Goal: Information Seeking & Learning: Compare options

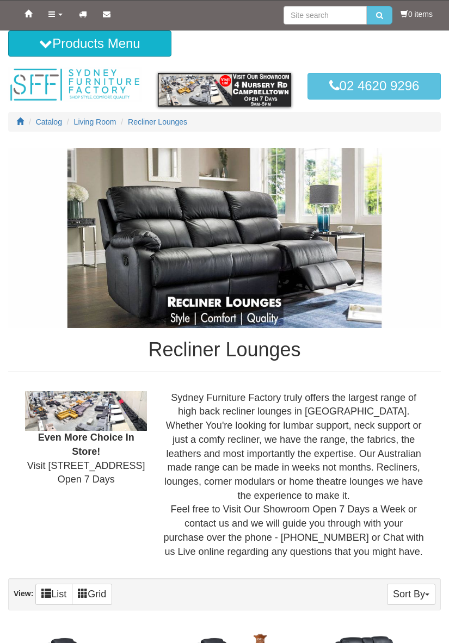
scroll to position [3360, 0]
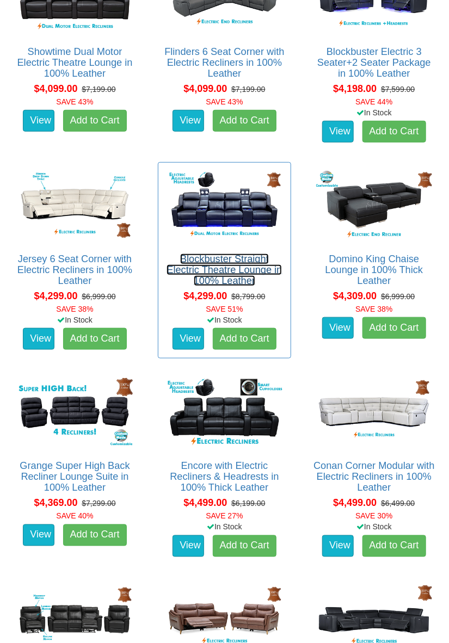
click at [246, 267] on link "Blockbuster Straight Electric Theatre Lounge in 100% Leather" at bounding box center [223, 269] width 115 height 33
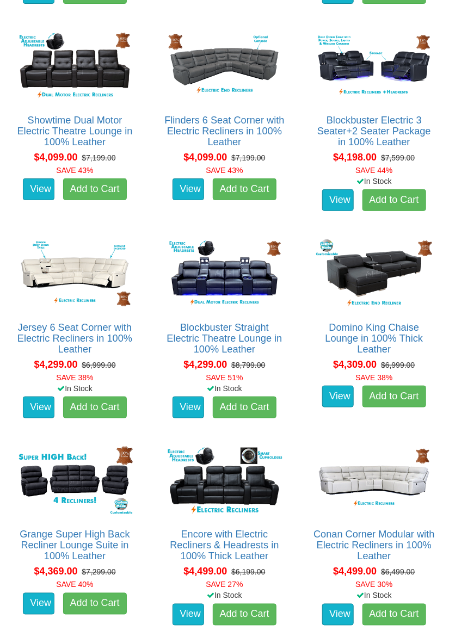
scroll to position [3303, 0]
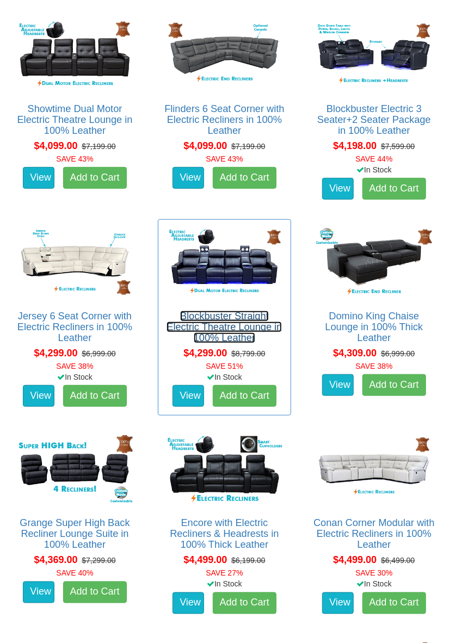
click at [226, 322] on link "Blockbuster Straight Electric Theatre Lounge in 100% Leather" at bounding box center [223, 326] width 115 height 33
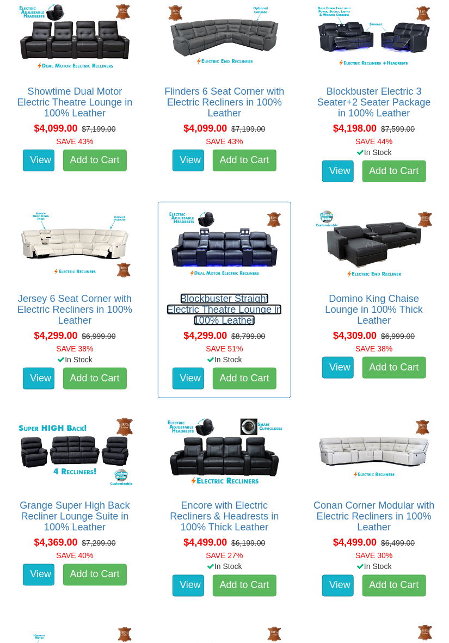
scroll to position [3338, 0]
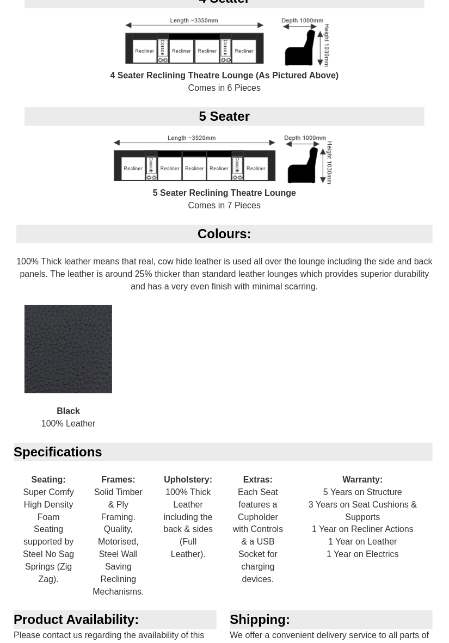
scroll to position [911, 0]
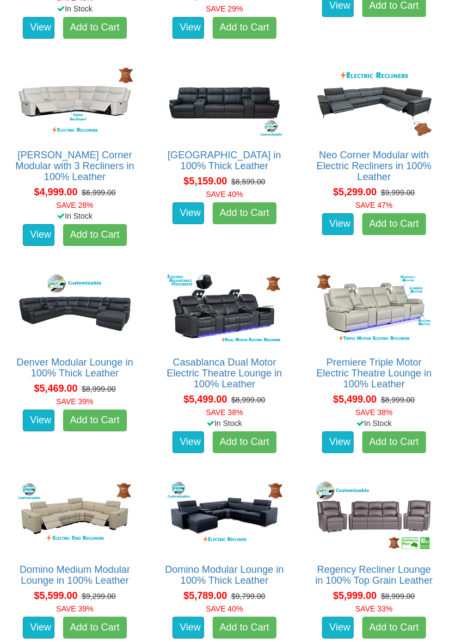
scroll to position [4085, 0]
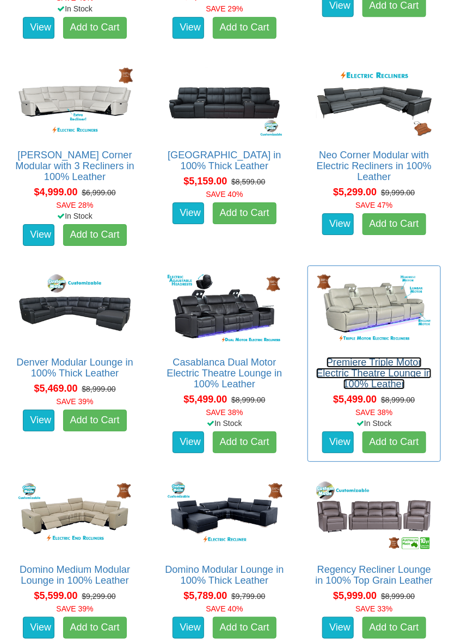
click at [382, 359] on link "Premiere Triple Motor Electric Theatre Lounge in 100% Leather" at bounding box center [373, 373] width 115 height 33
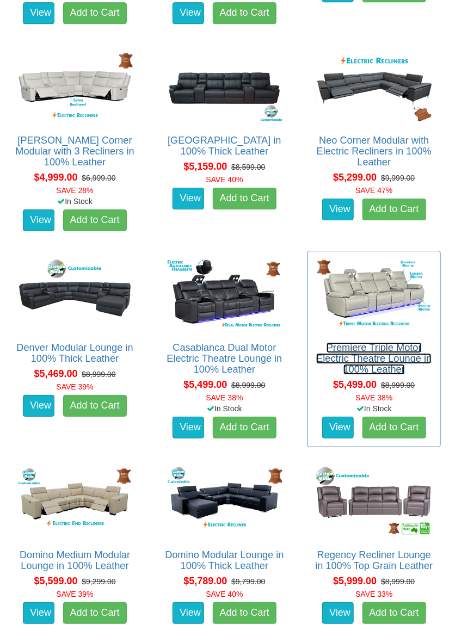
scroll to position [4120, 0]
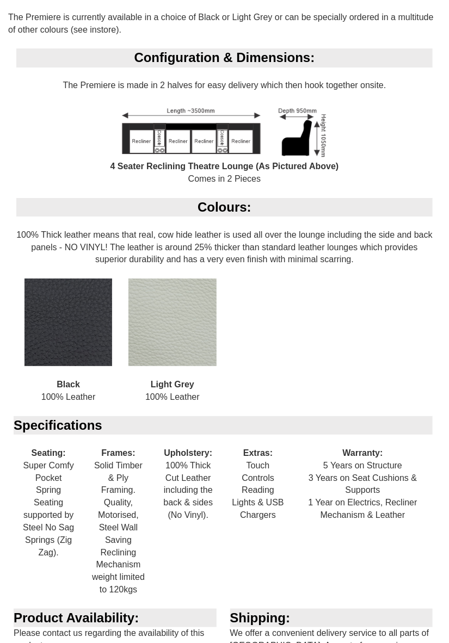
scroll to position [899, 0]
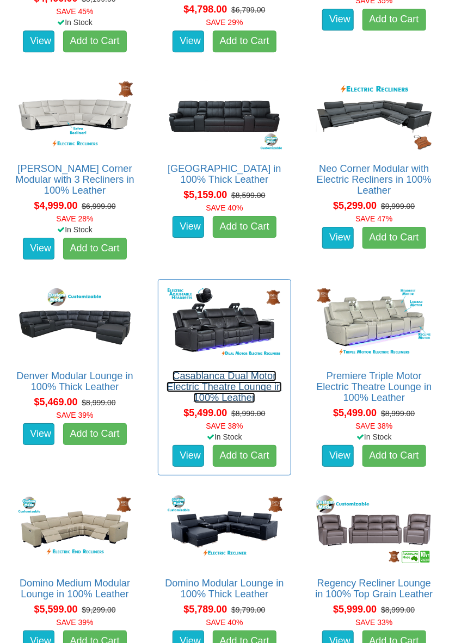
click at [240, 375] on link "Casablanca Dual Motor Electric Theatre Lounge in 100% Leather" at bounding box center [223, 386] width 115 height 33
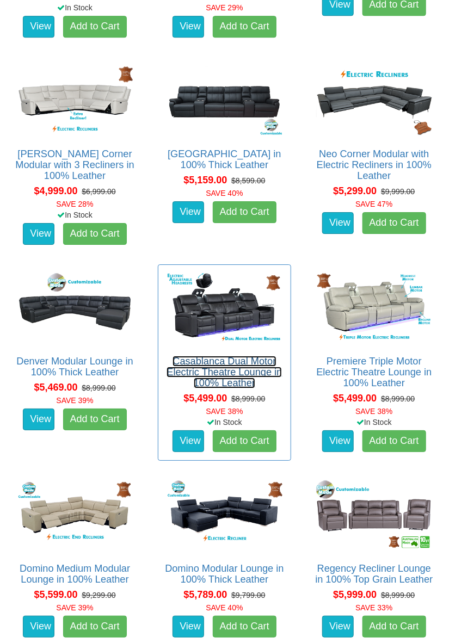
scroll to position [4098, 0]
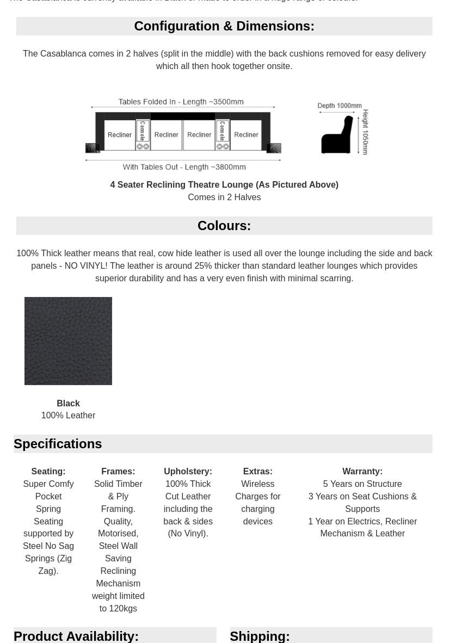
scroll to position [838, 0]
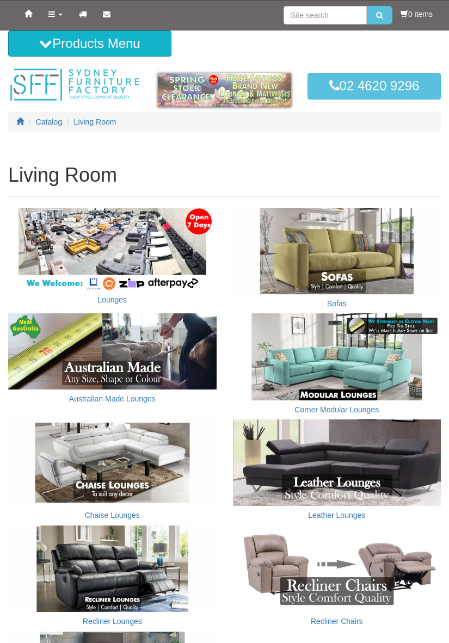
scroll to position [256, 0]
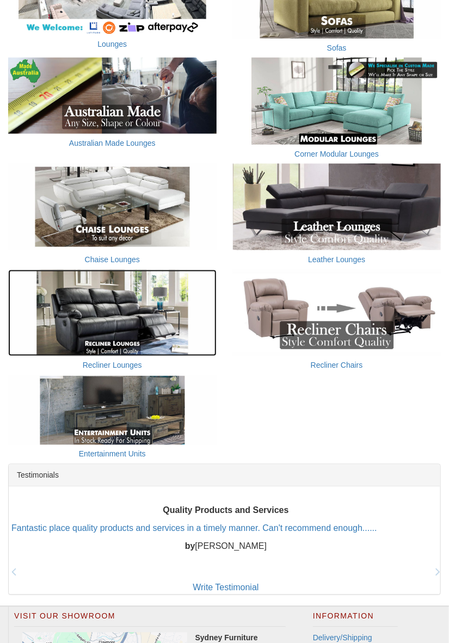
click at [116, 353] on img at bounding box center [112, 313] width 208 height 86
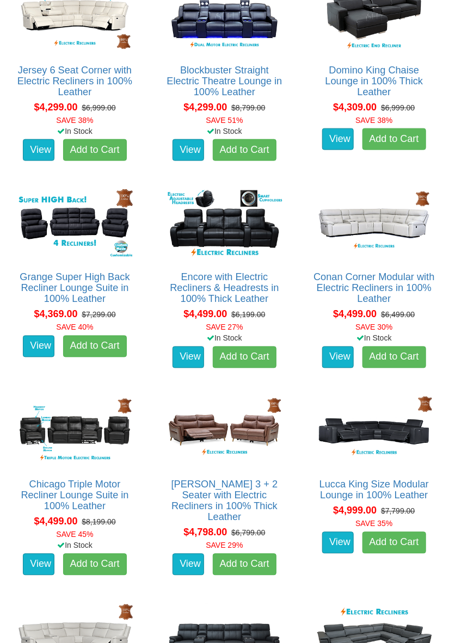
scroll to position [3538, 0]
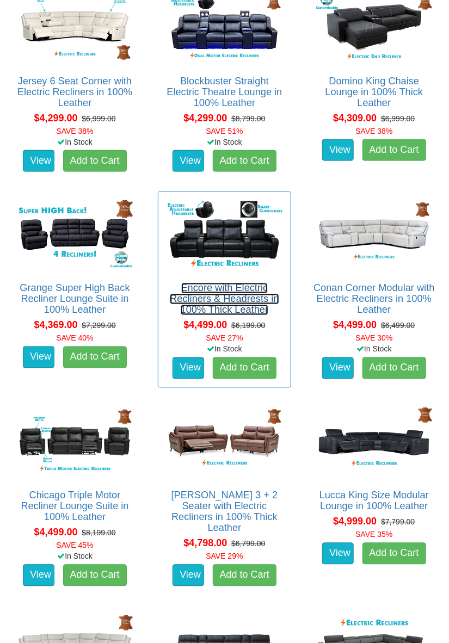
click at [229, 286] on link "Encore with Electric Recliners & Headrests in 100% Thick Leather" at bounding box center [224, 299] width 109 height 33
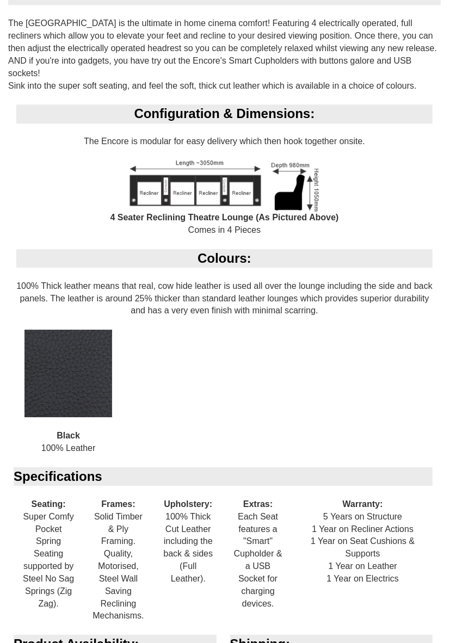
scroll to position [700, 0]
